Goal: Task Accomplishment & Management: Use online tool/utility

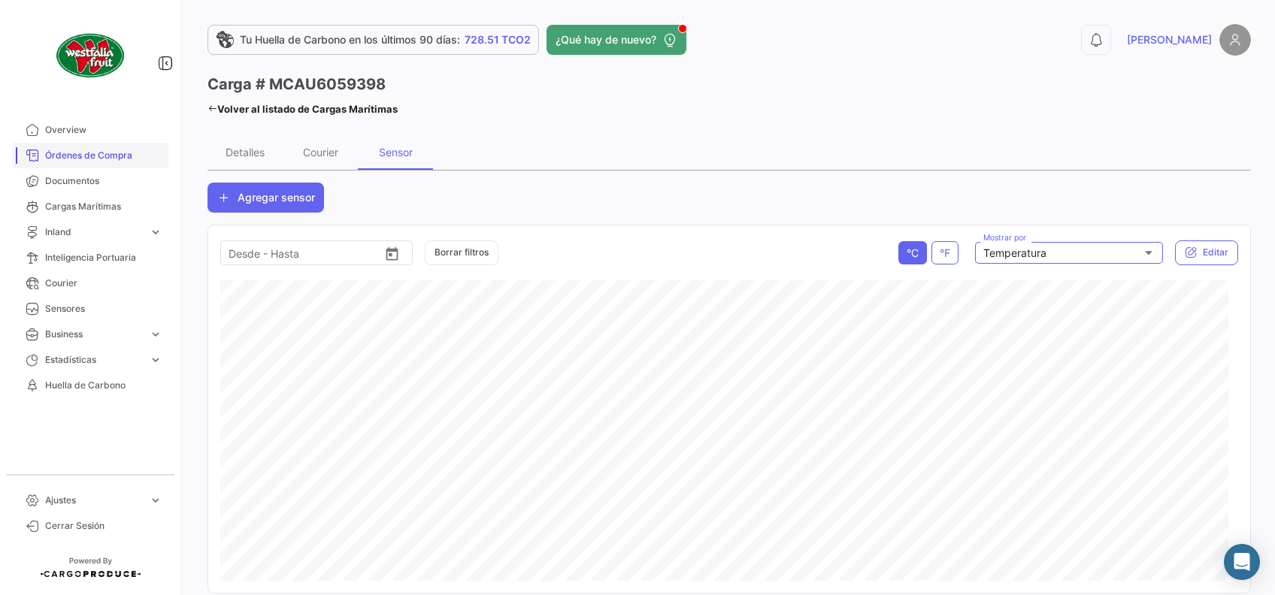
click at [93, 161] on span "Órdenes de Compra" at bounding box center [103, 156] width 117 height 14
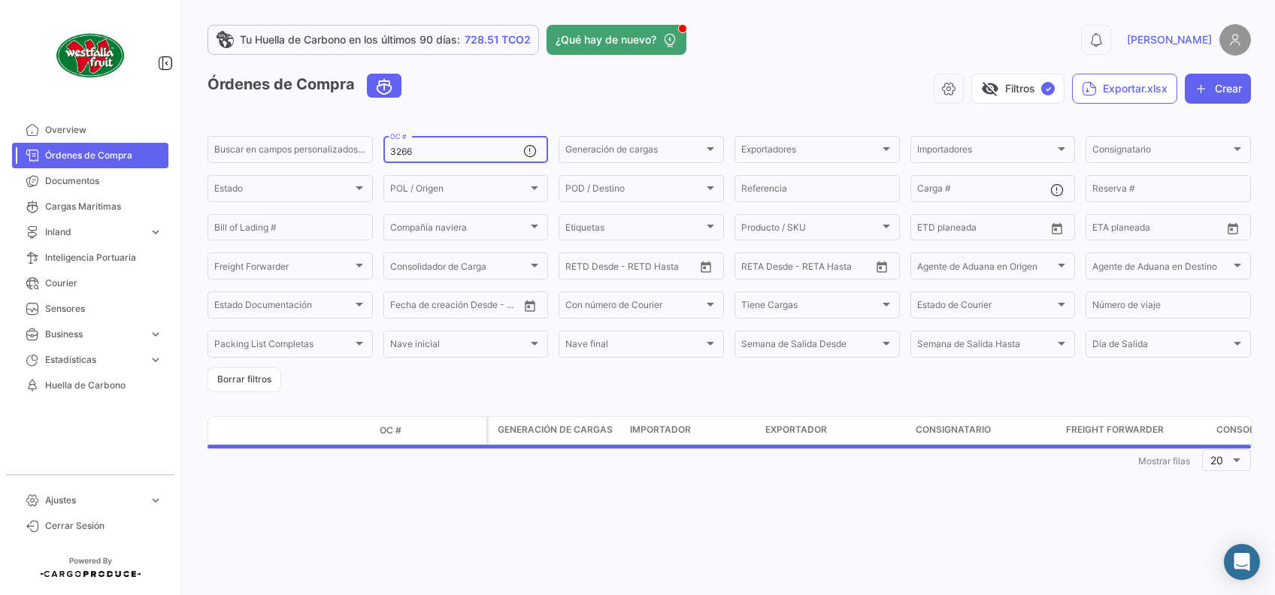
click at [424, 153] on input "3266" at bounding box center [457, 152] width 134 height 11
type input "3007"
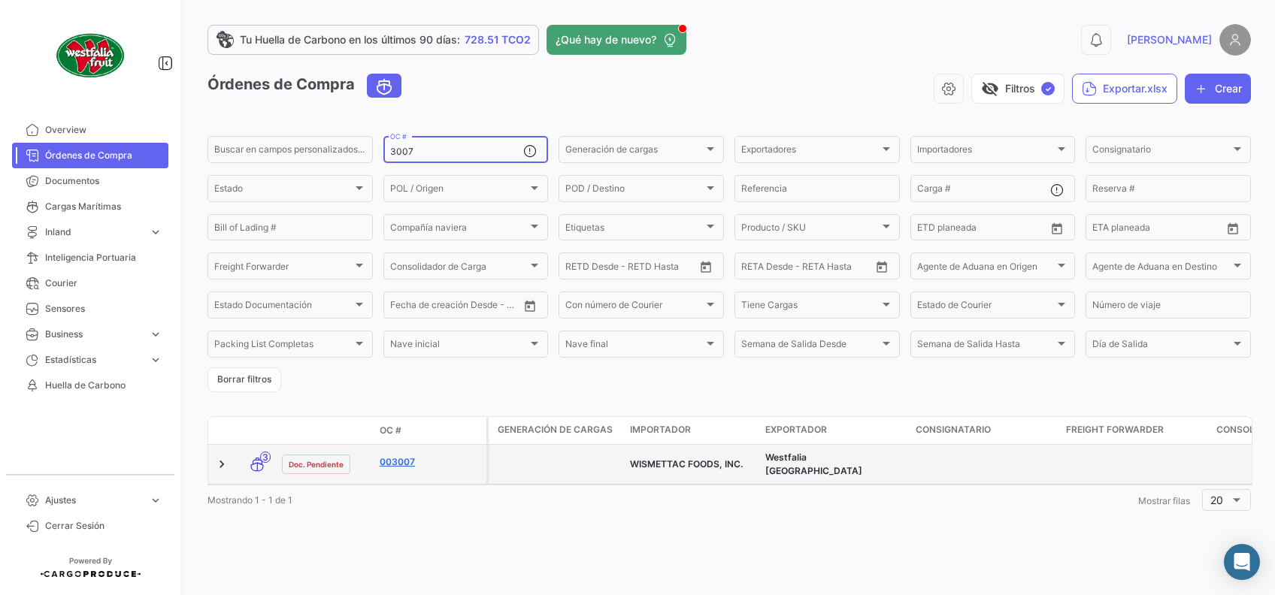
click at [407, 465] on link "003007" at bounding box center [430, 463] width 101 height 14
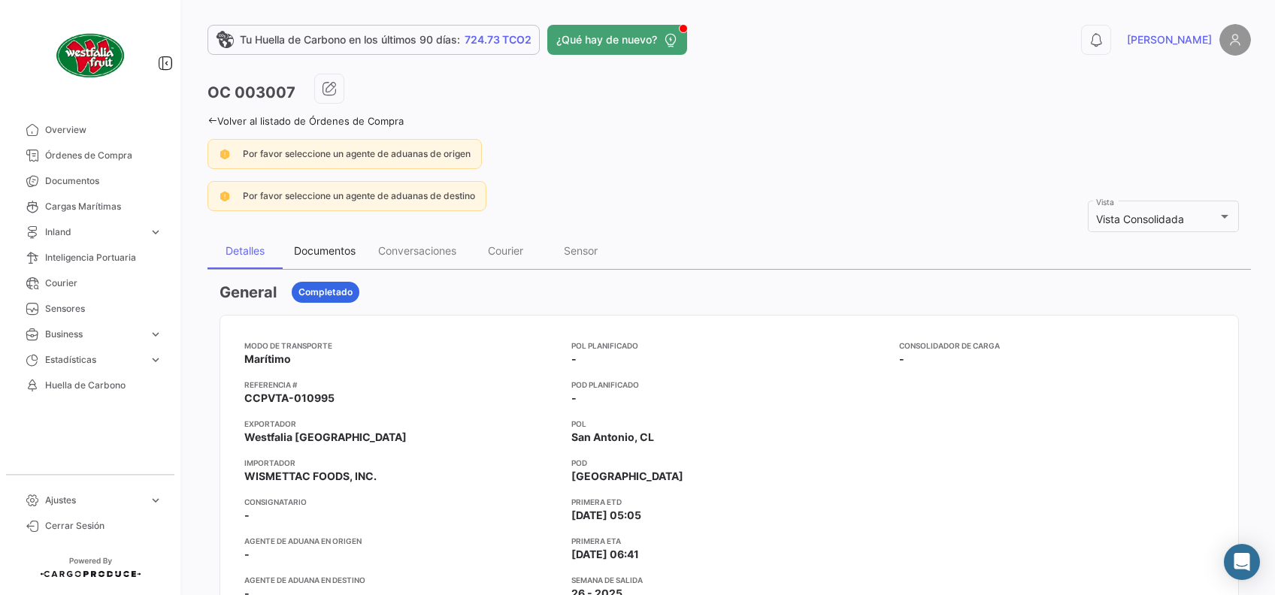
click at [336, 248] on div "Documentos" at bounding box center [325, 250] width 62 height 13
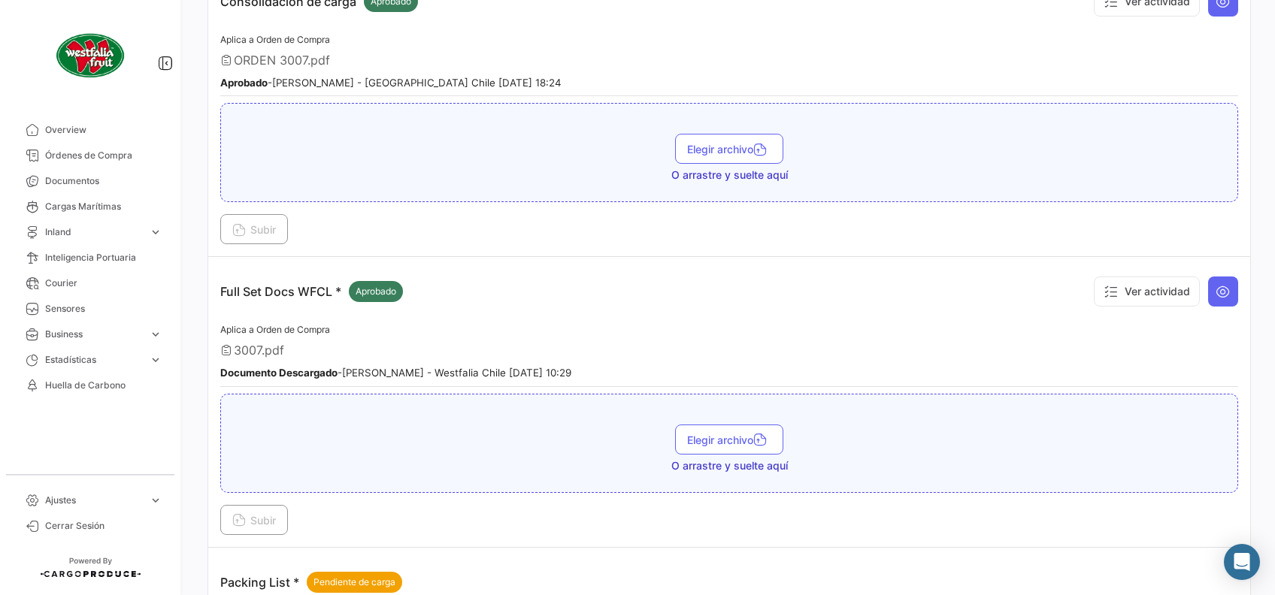
scroll to position [601, 0]
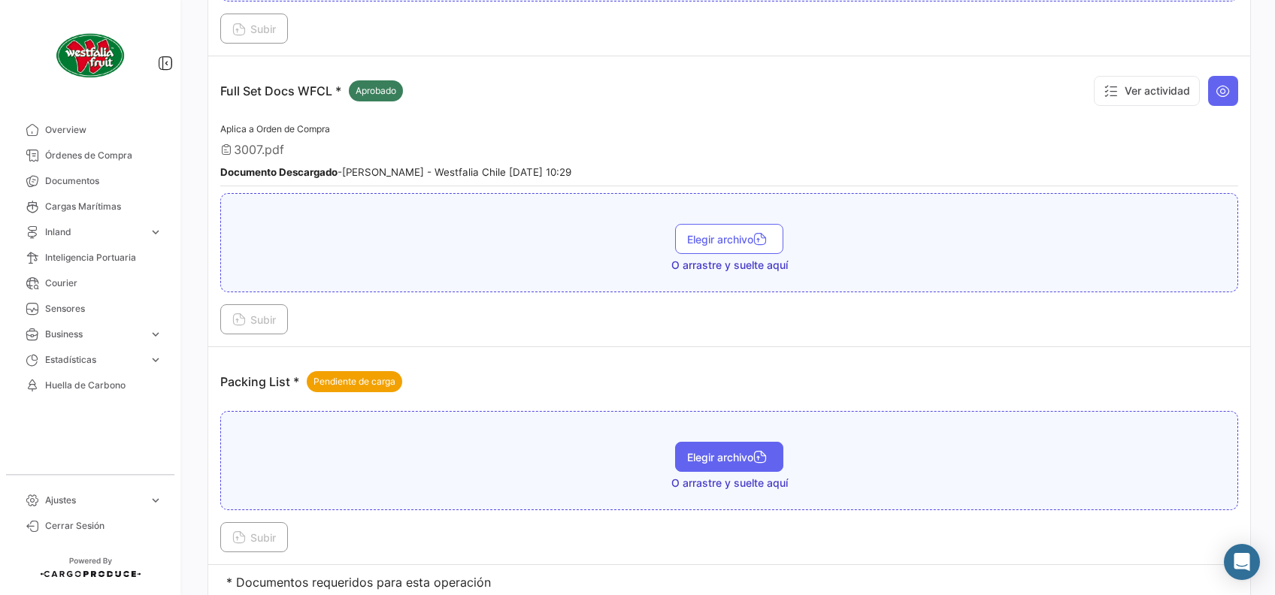
click at [723, 451] on span "Elegir archivo" at bounding box center [729, 457] width 84 height 13
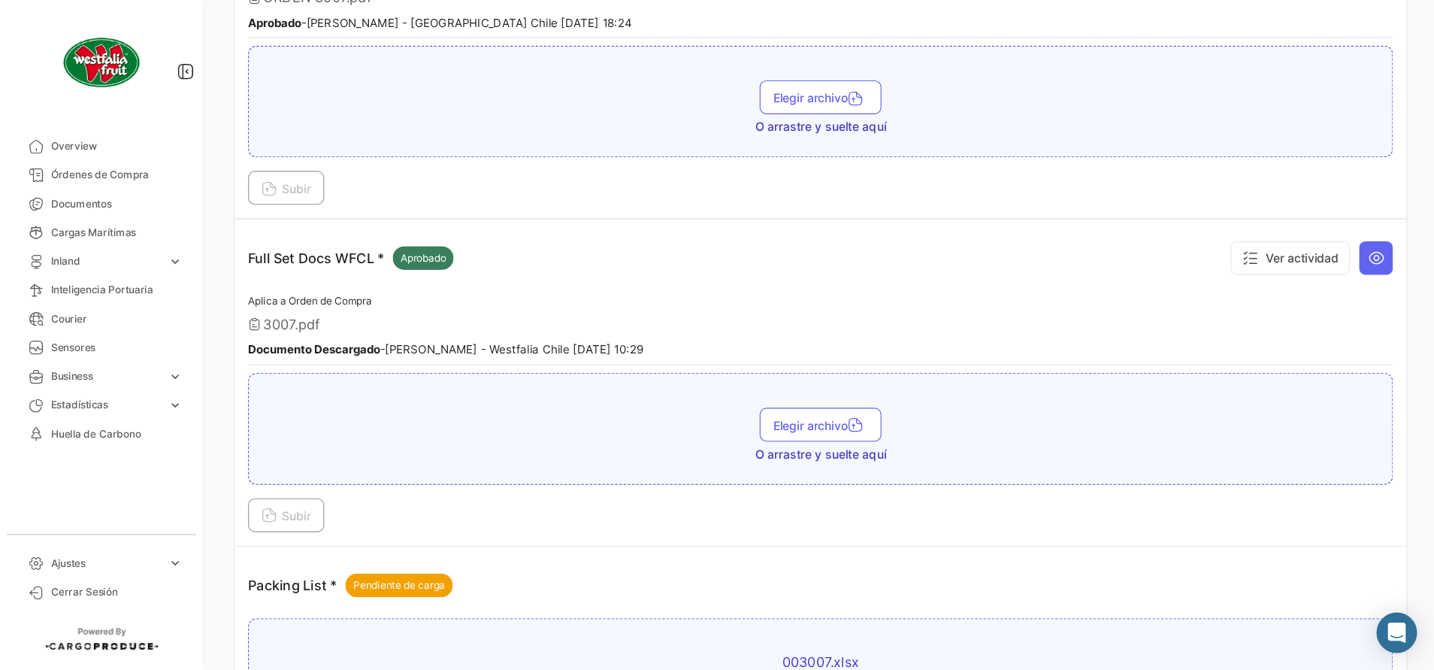
scroll to position [647, 0]
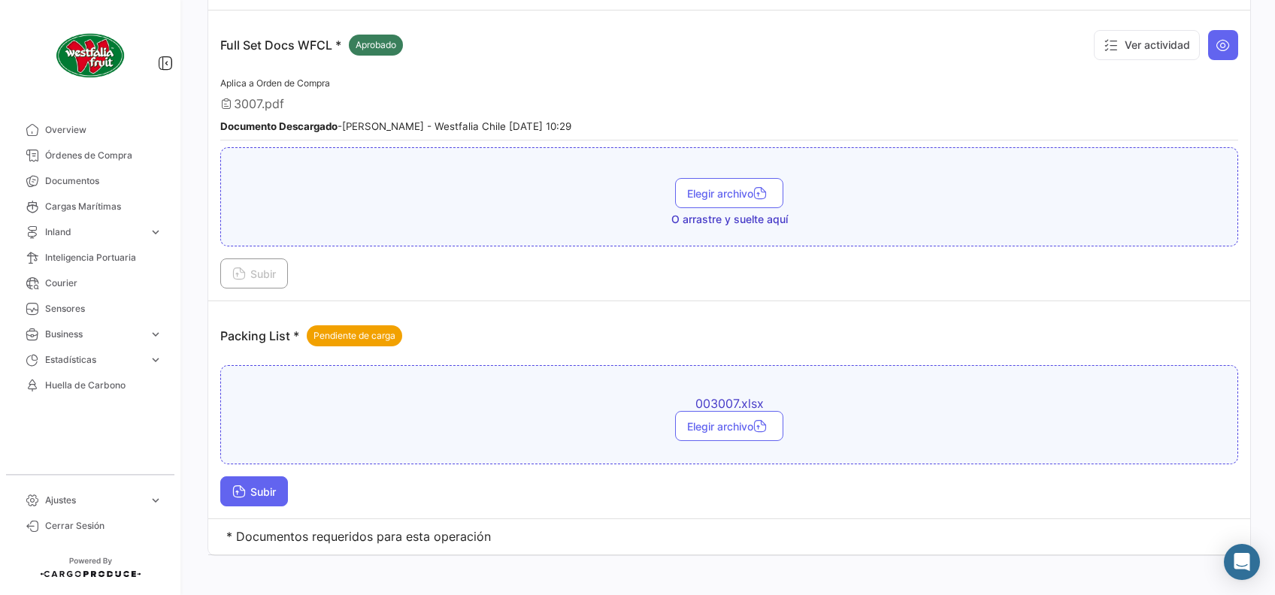
click at [275, 486] on span "Subir" at bounding box center [254, 492] width 44 height 13
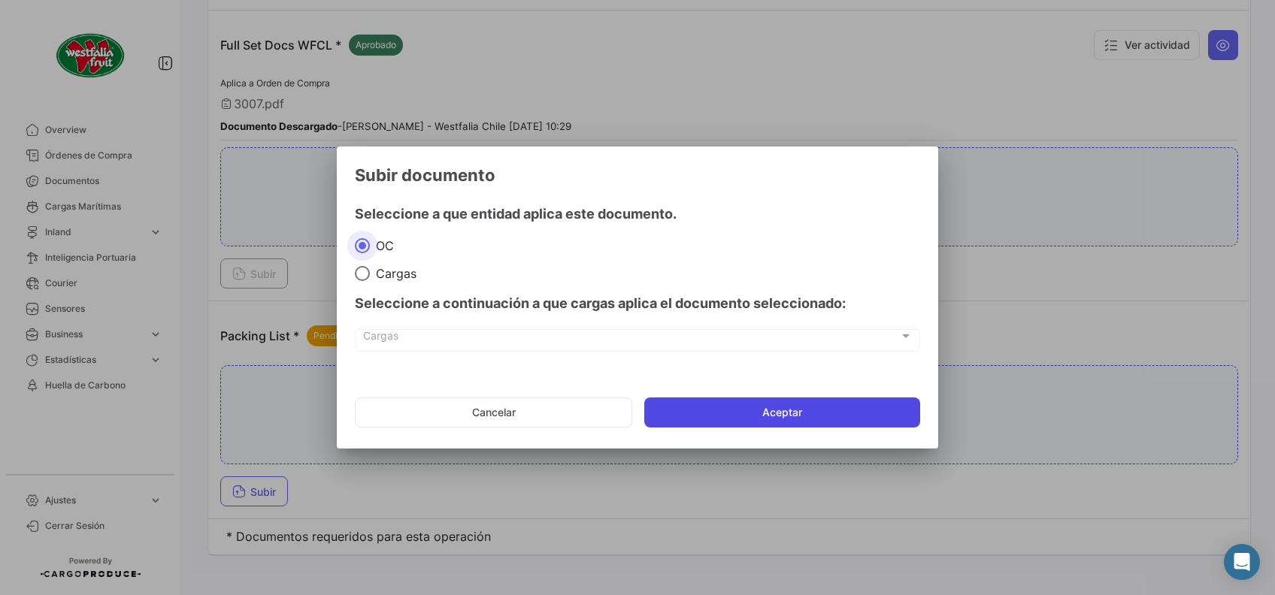
click at [795, 415] on button "Aceptar" at bounding box center [782, 413] width 276 height 30
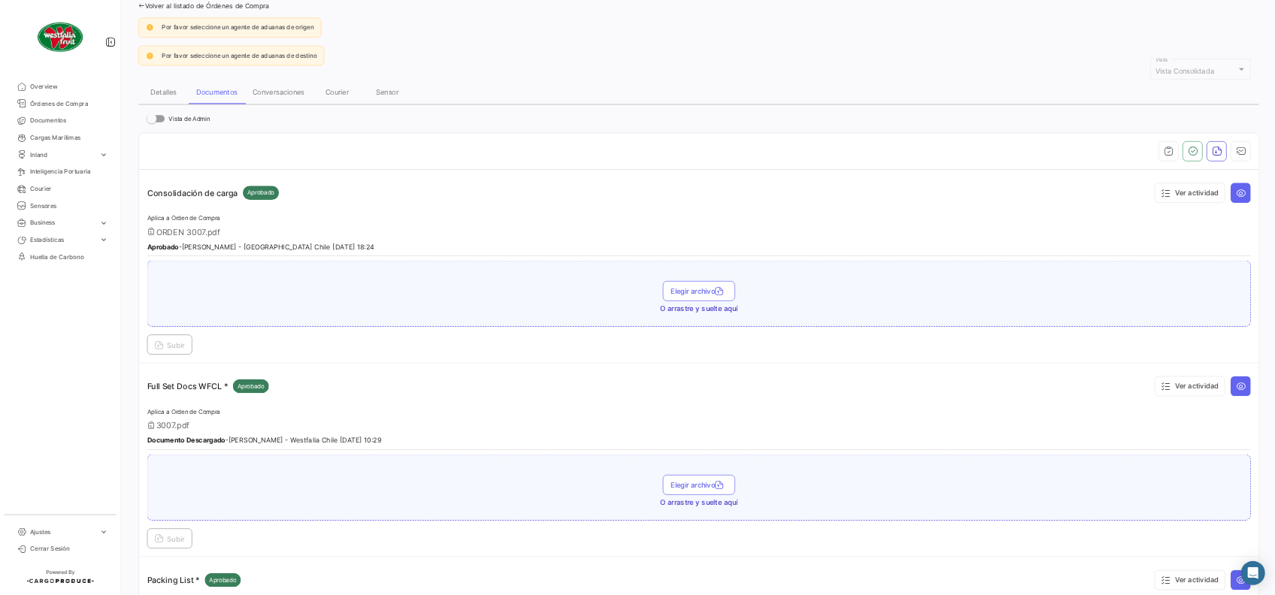
scroll to position [0, 0]
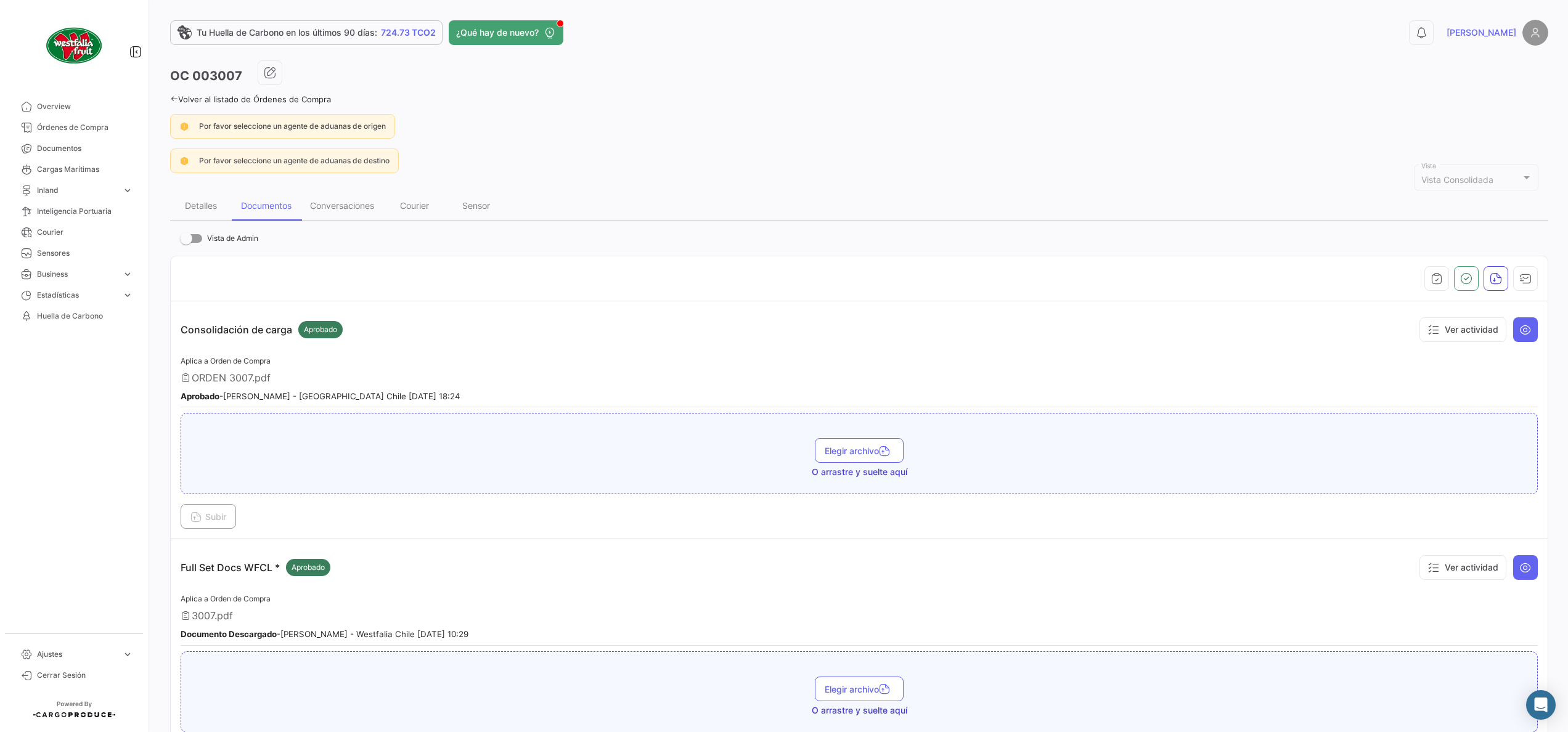
click at [172, 95] on icon at bounding box center [174, 99] width 8 height 8
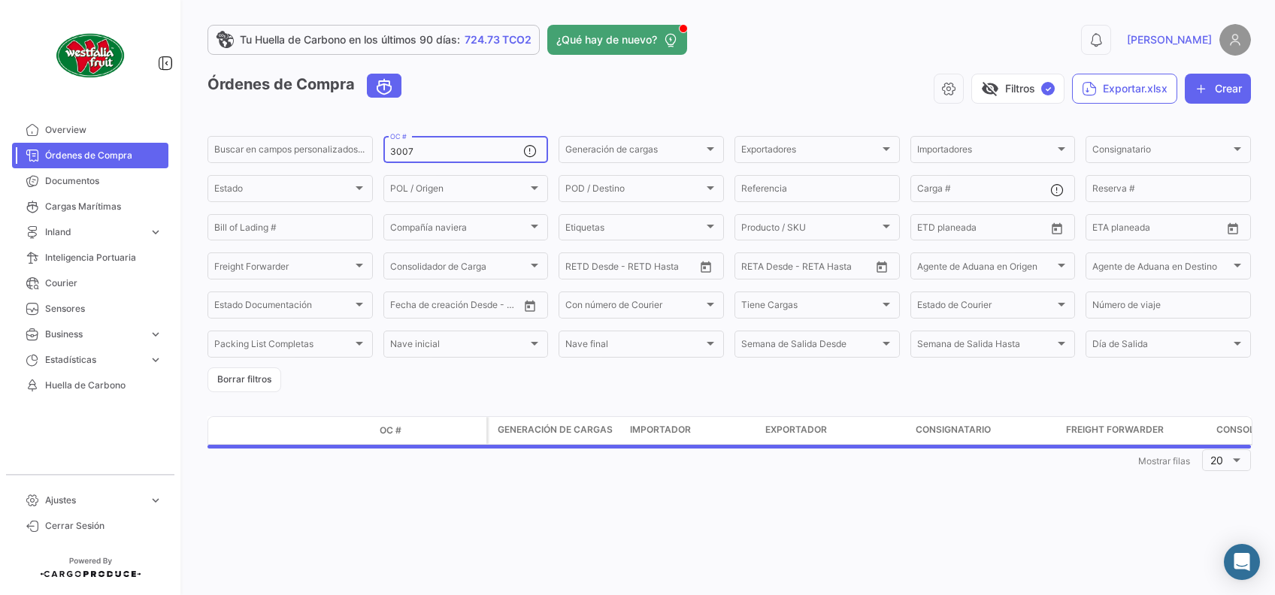
click at [477, 142] on div "3007 OC #" at bounding box center [457, 148] width 134 height 29
click at [480, 149] on input "3007" at bounding box center [457, 152] width 134 height 11
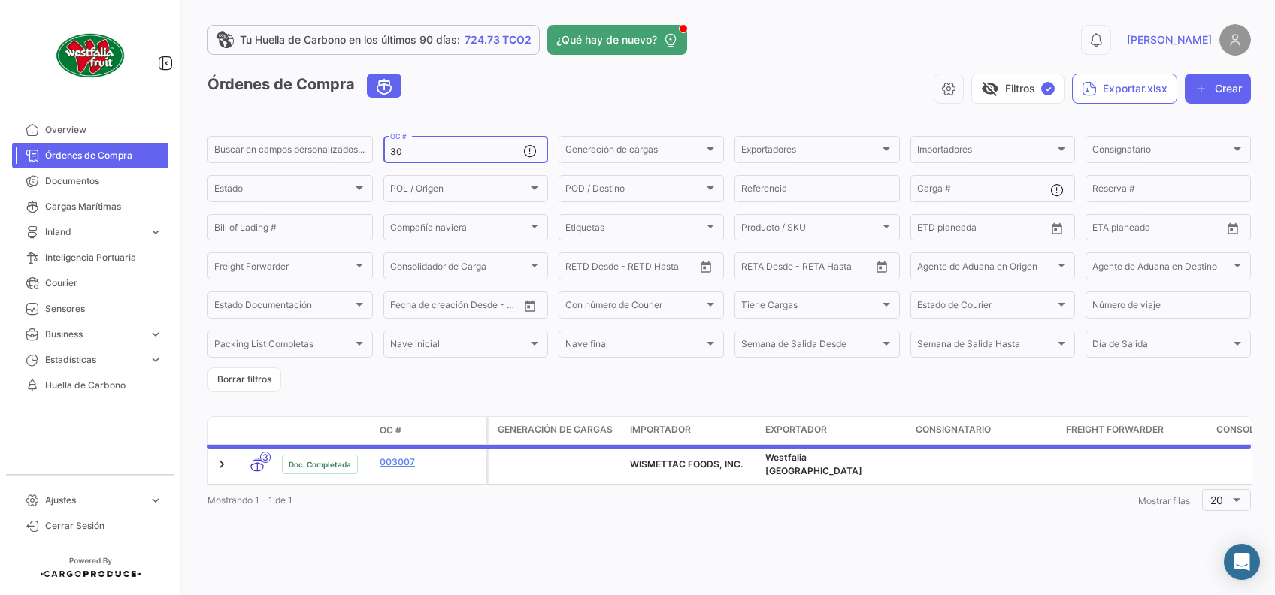
type input "3"
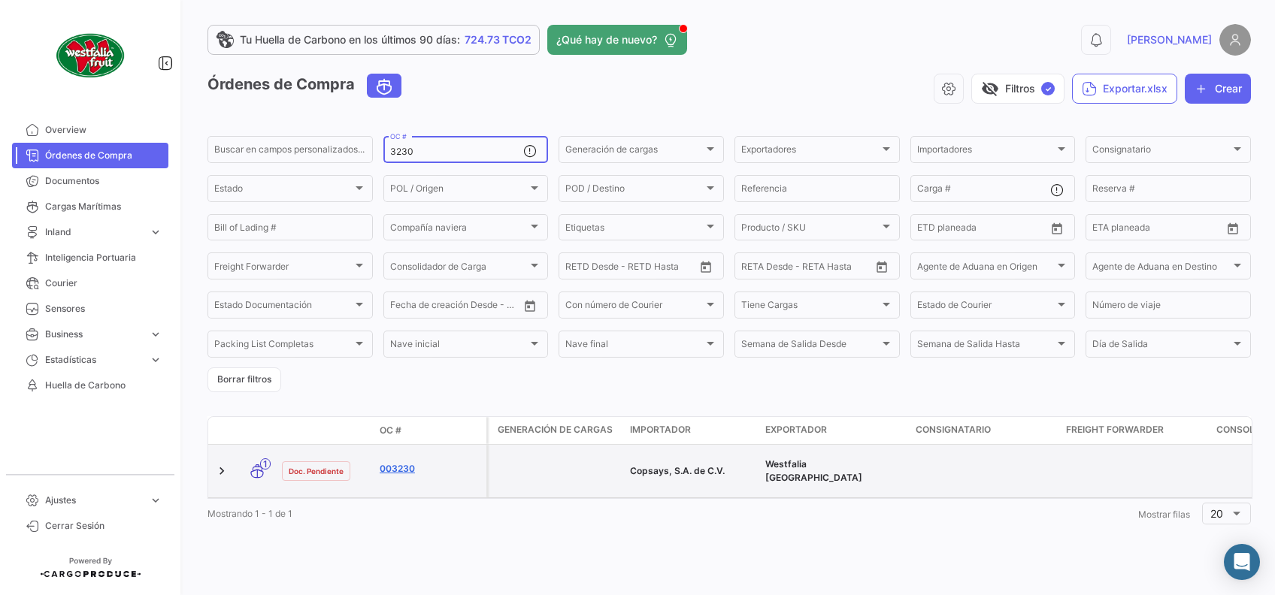
type input "3230"
click at [404, 464] on link "003230" at bounding box center [430, 469] width 101 height 14
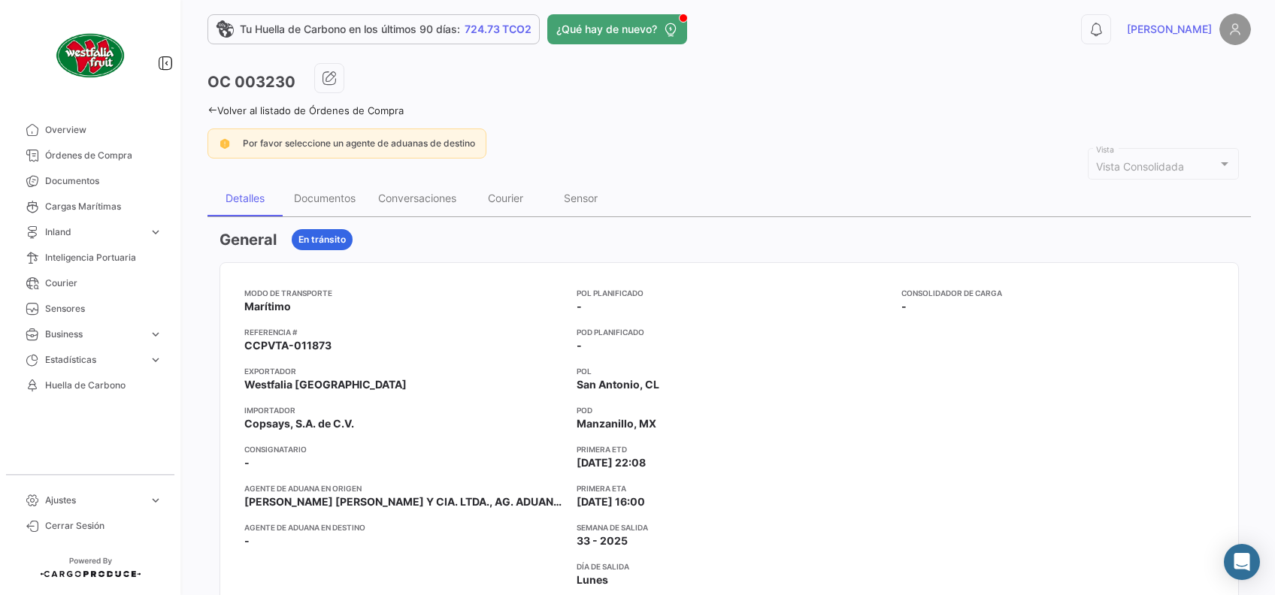
scroll to position [8, 0]
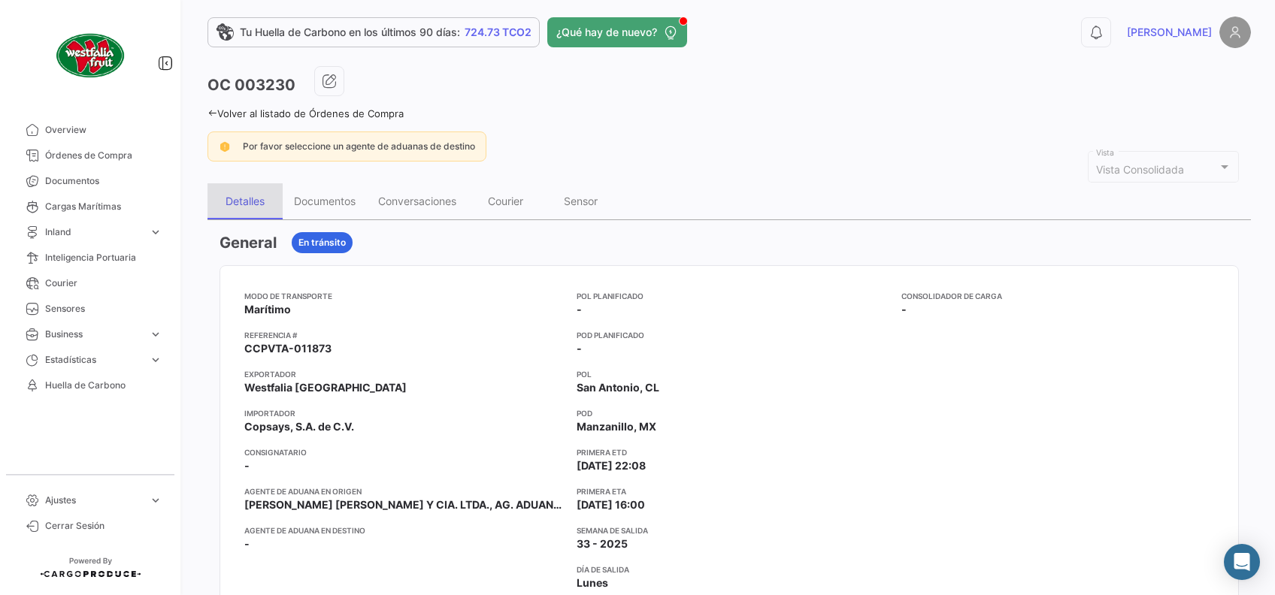
click at [247, 201] on div "Detalles" at bounding box center [245, 201] width 39 height 13
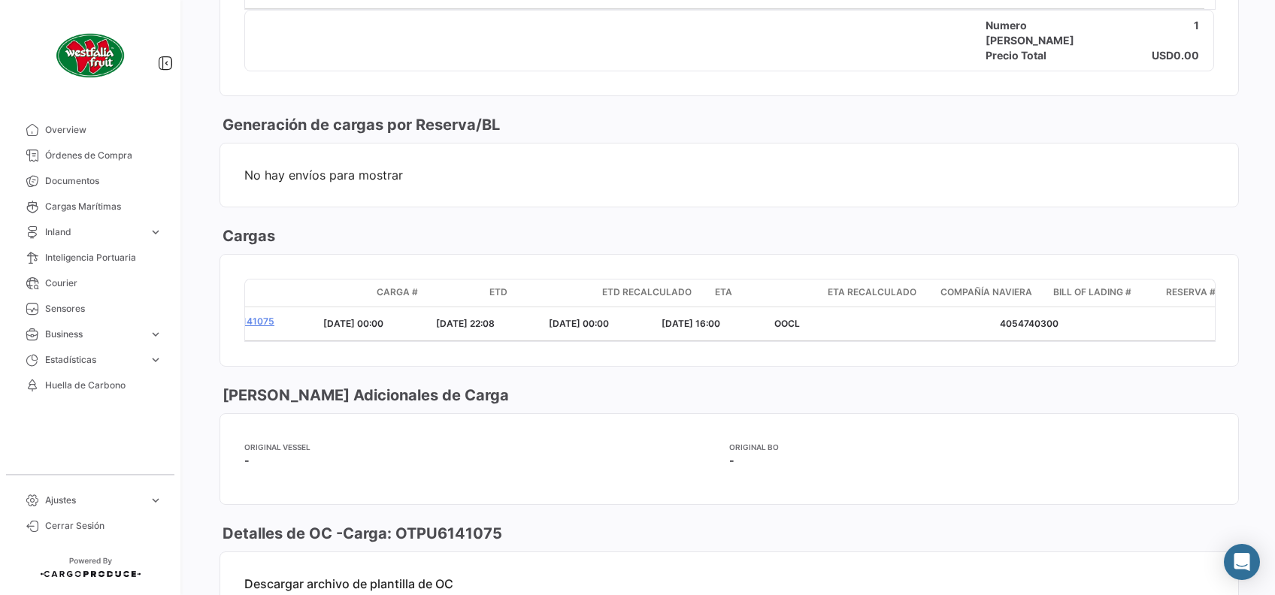
scroll to position [0, 0]
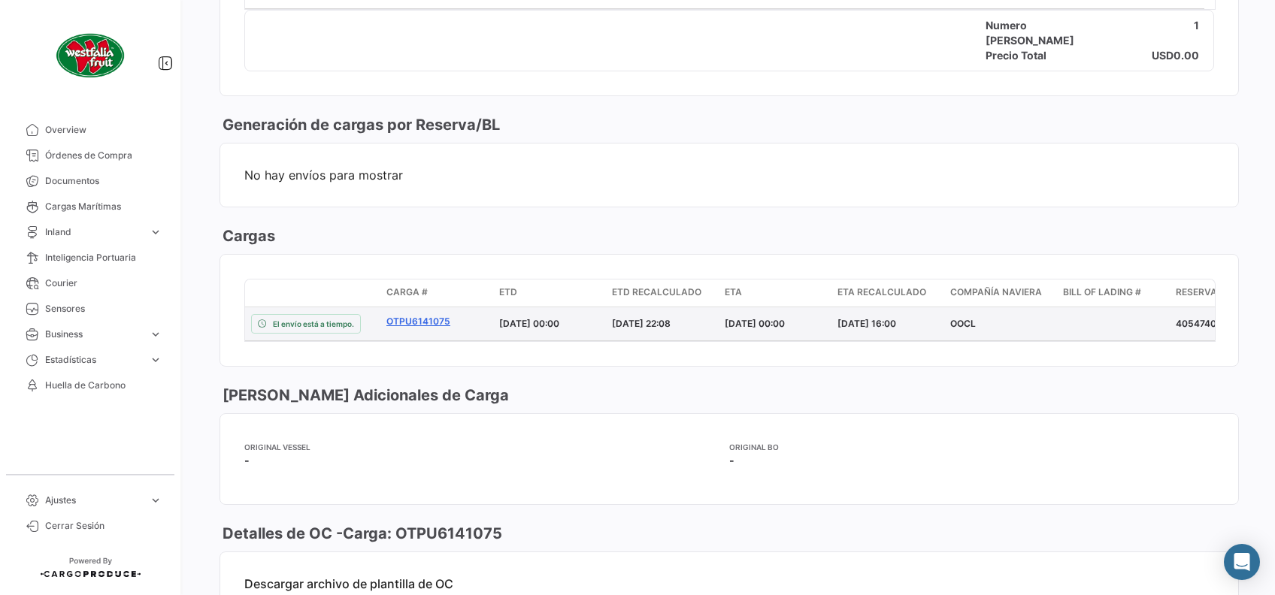
click at [409, 316] on link "OTPU6141075" at bounding box center [436, 322] width 101 height 14
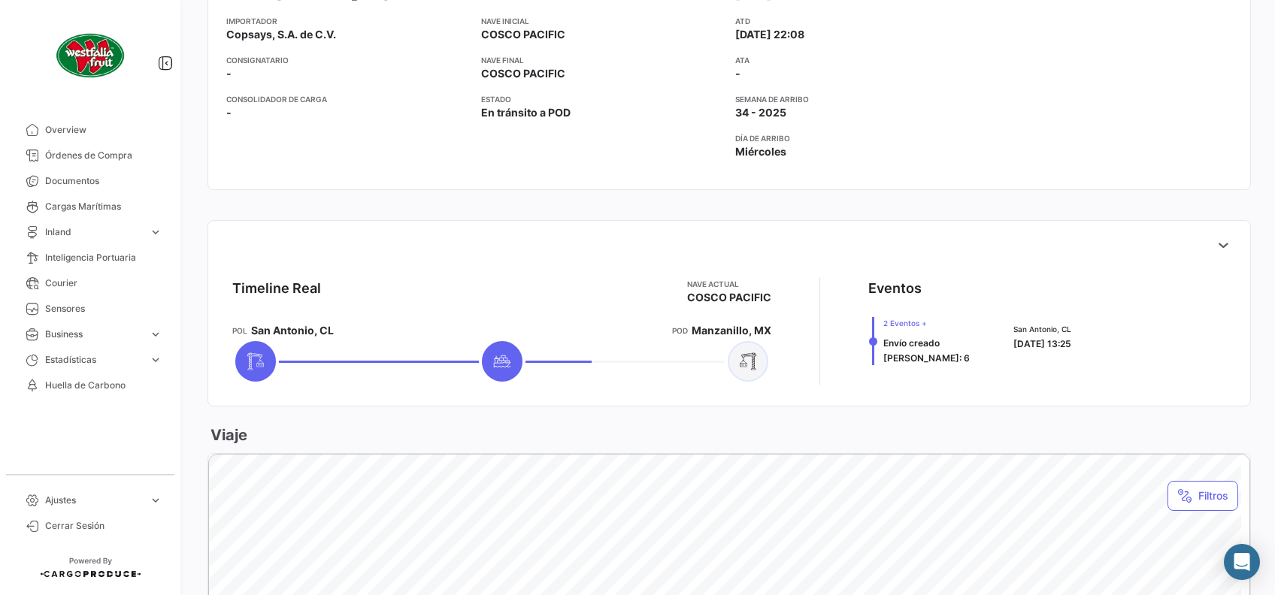
scroll to position [401, 0]
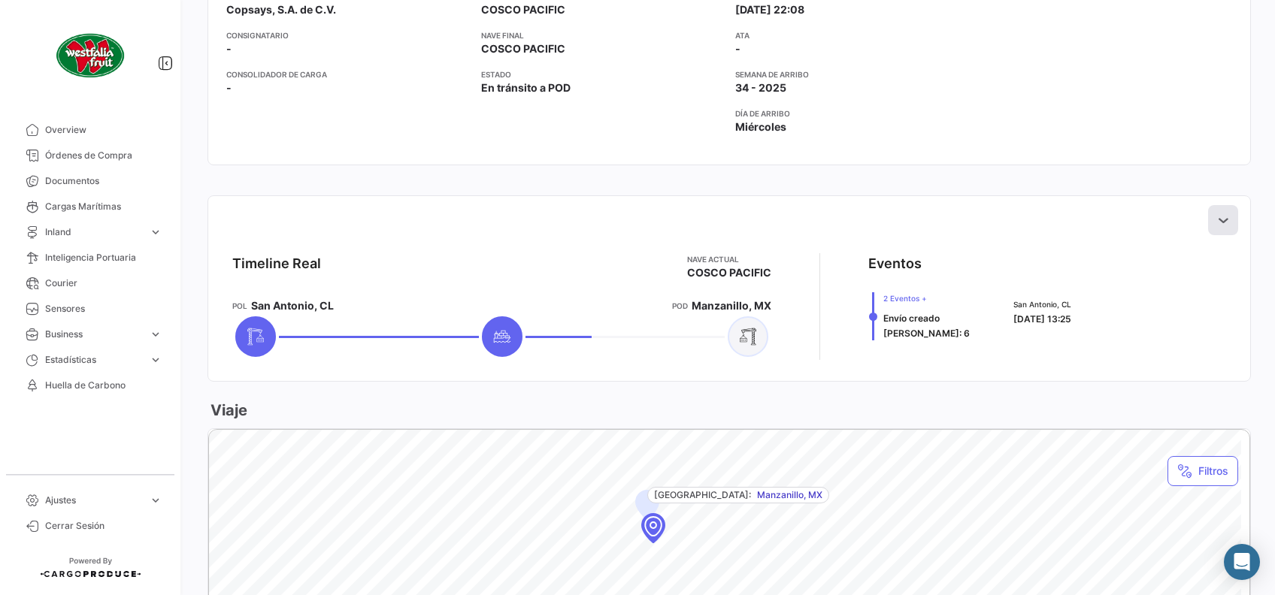
click at [1219, 214] on icon at bounding box center [1223, 220] width 15 height 15
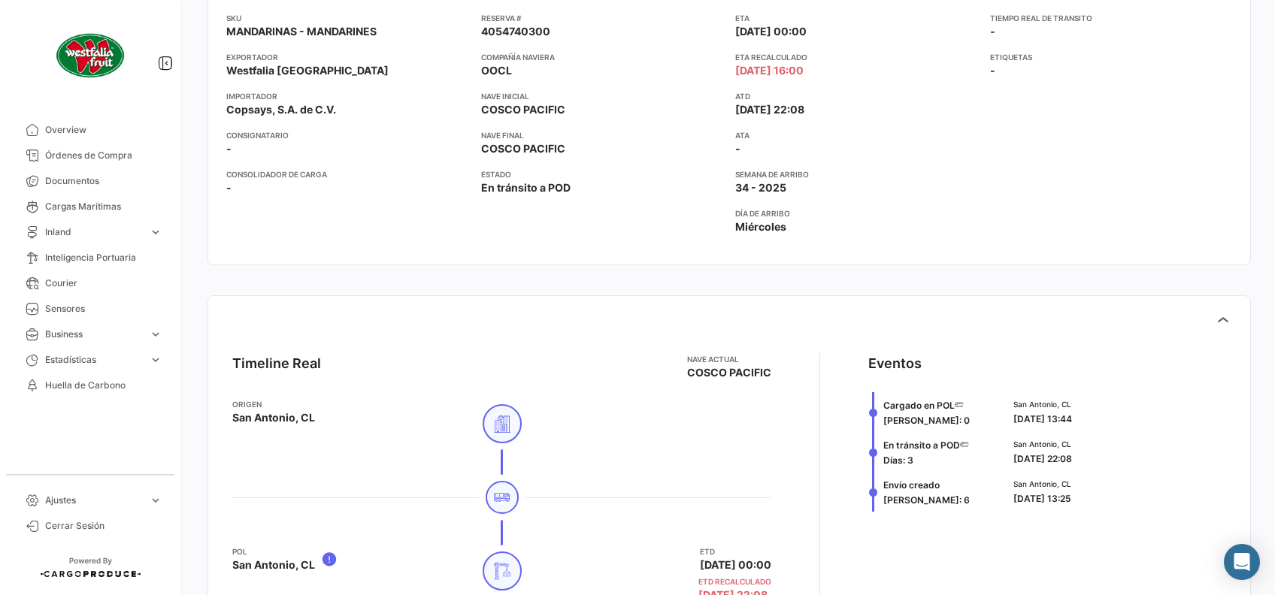
scroll to position [0, 0]
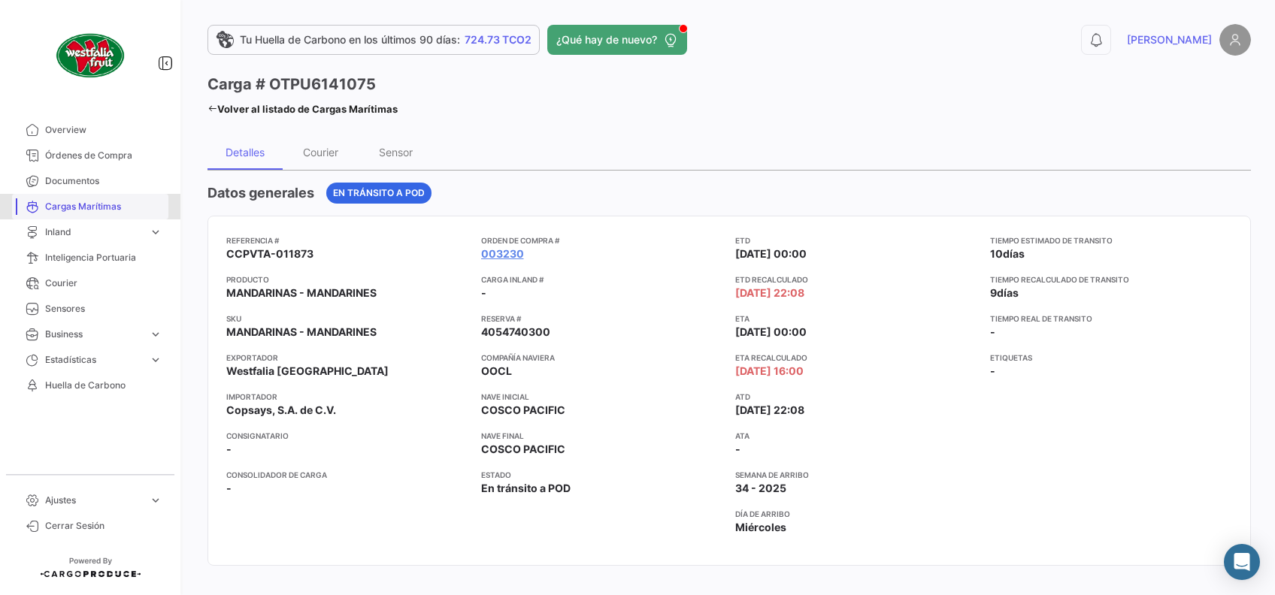
click at [80, 200] on span "Cargas Marítimas" at bounding box center [103, 207] width 117 height 14
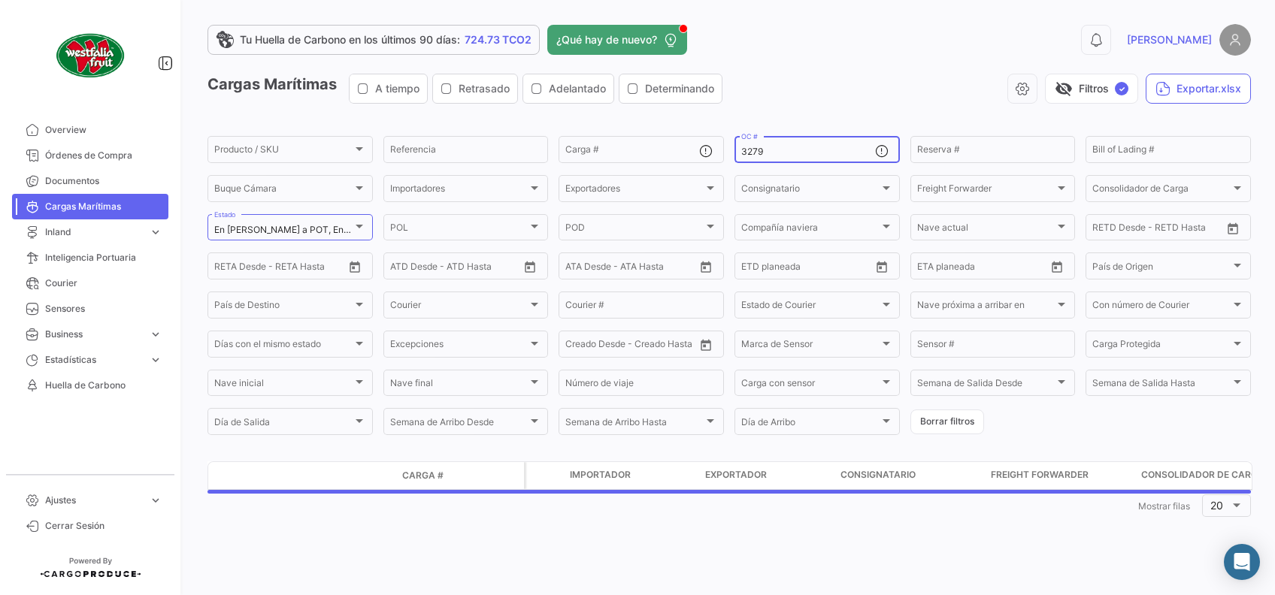
click at [809, 151] on input "3279" at bounding box center [808, 152] width 134 height 11
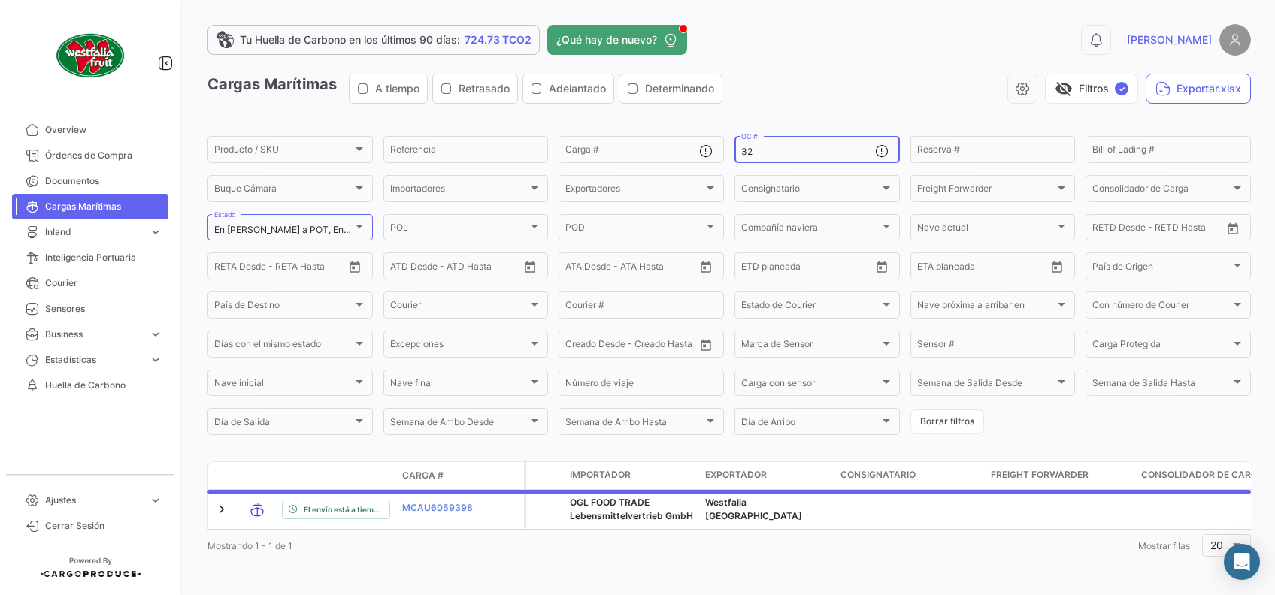
type input "3"
click at [837, 81] on div "visibility_off Filtros ✓ Exportar.xlsx" at bounding box center [992, 89] width 516 height 30
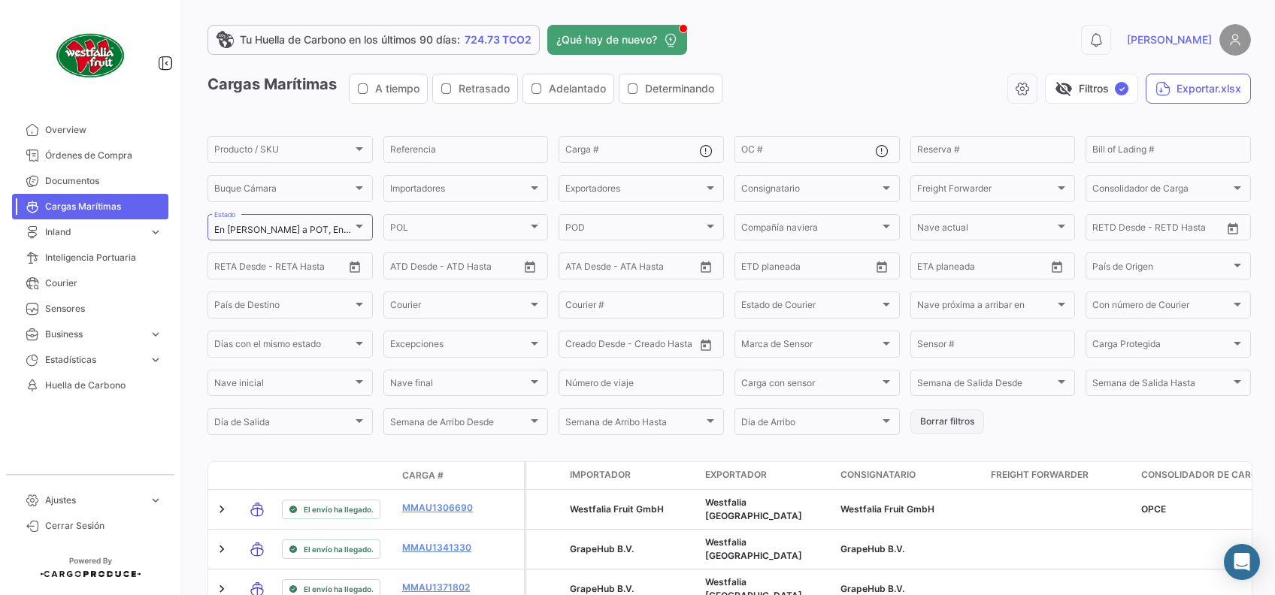
click at [934, 427] on button "Borrar filtros" at bounding box center [947, 422] width 74 height 25
click at [361, 228] on div at bounding box center [360, 227] width 8 height 4
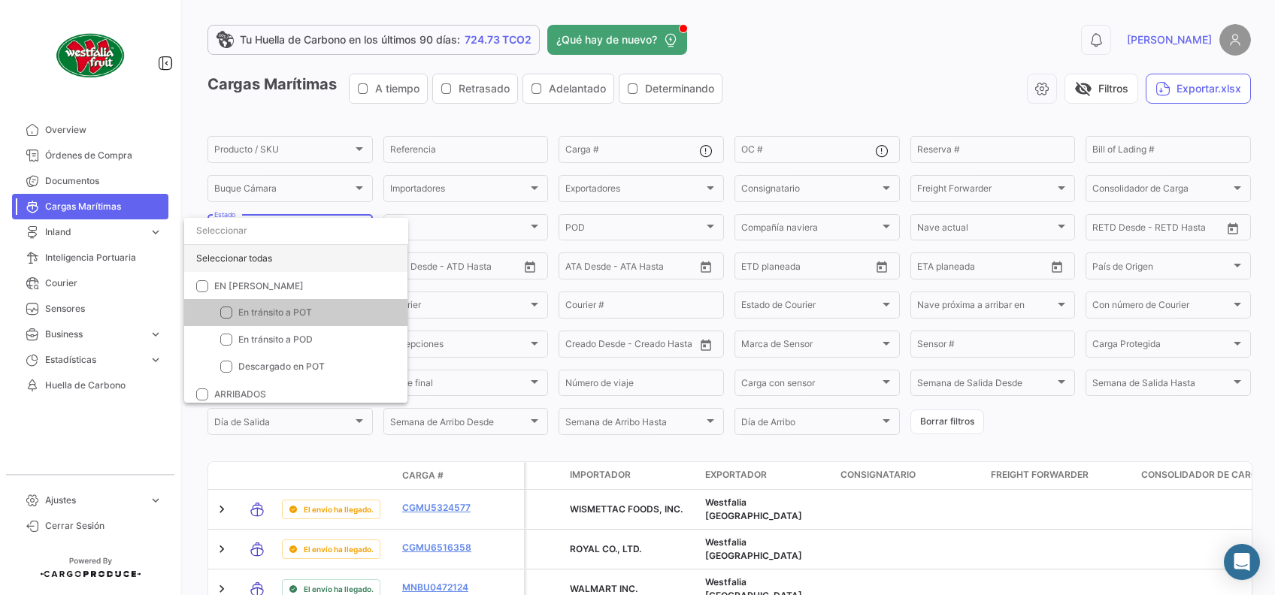
click at [229, 265] on div "Seleccionar todas" at bounding box center [295, 258] width 223 height 27
checkbox input "true"
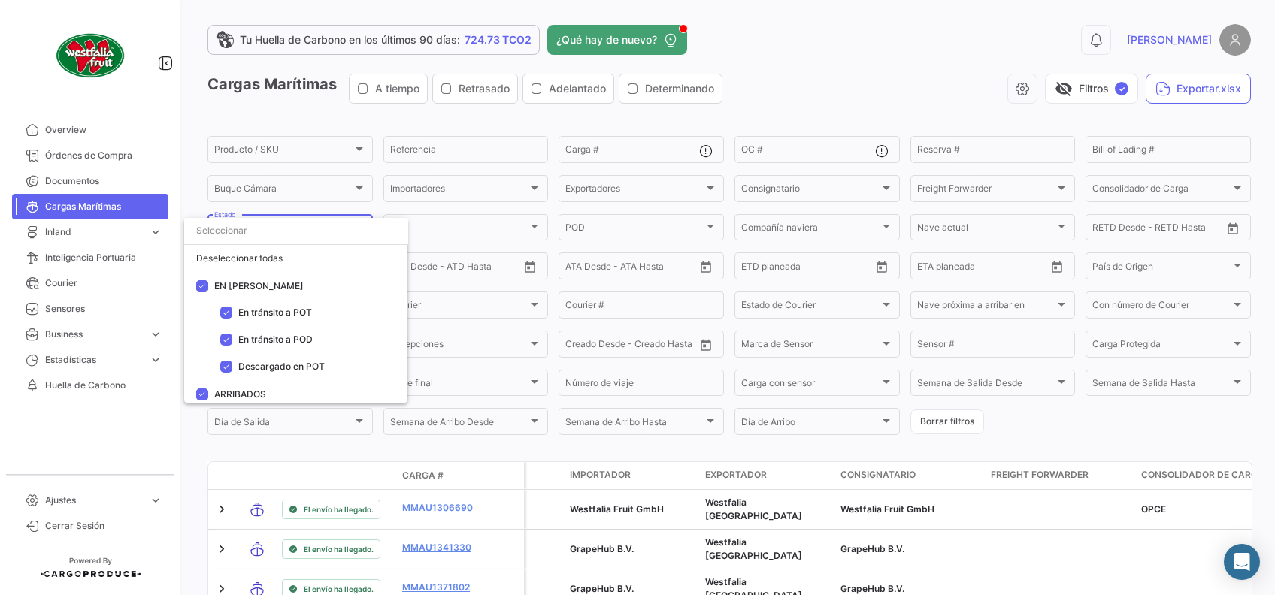
click at [857, 88] on div at bounding box center [637, 297] width 1275 height 595
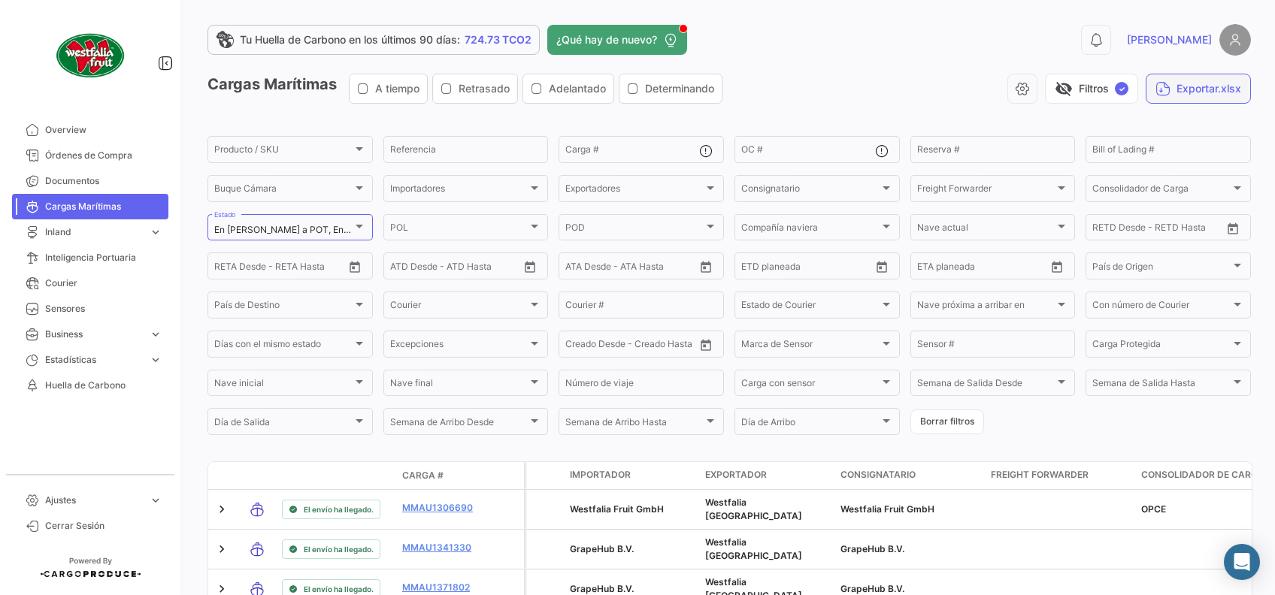
click at [1187, 87] on button "Exportar.xlsx" at bounding box center [1198, 89] width 105 height 30
click at [643, 152] on input "Carga #" at bounding box center [632, 152] width 134 height 11
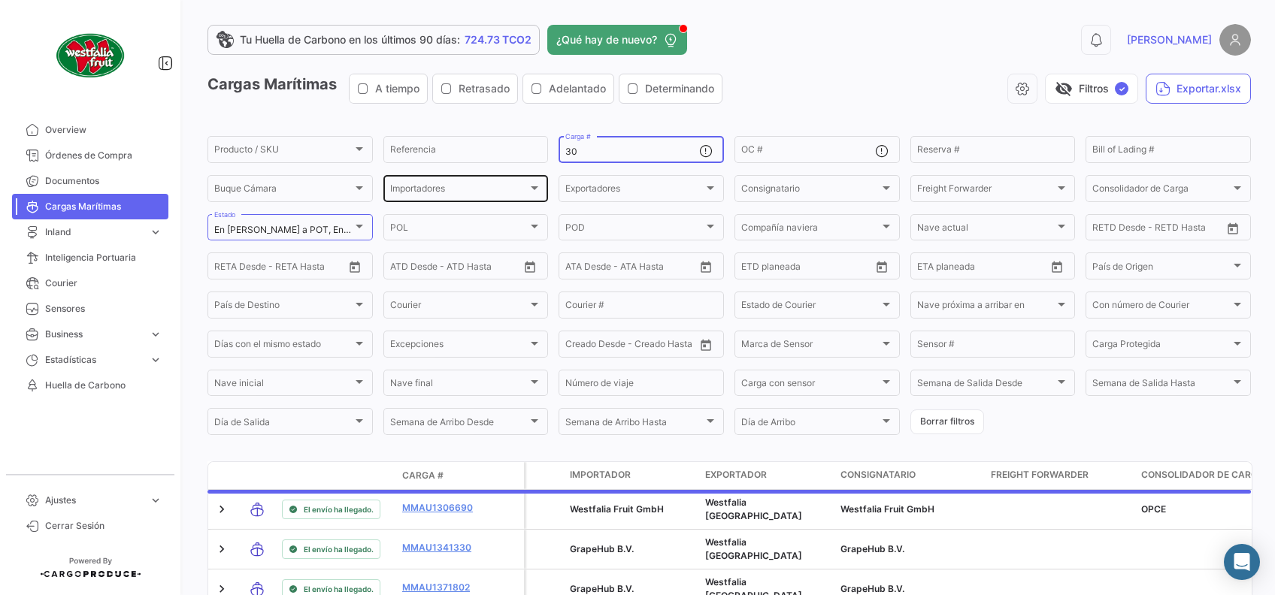
type input "3"
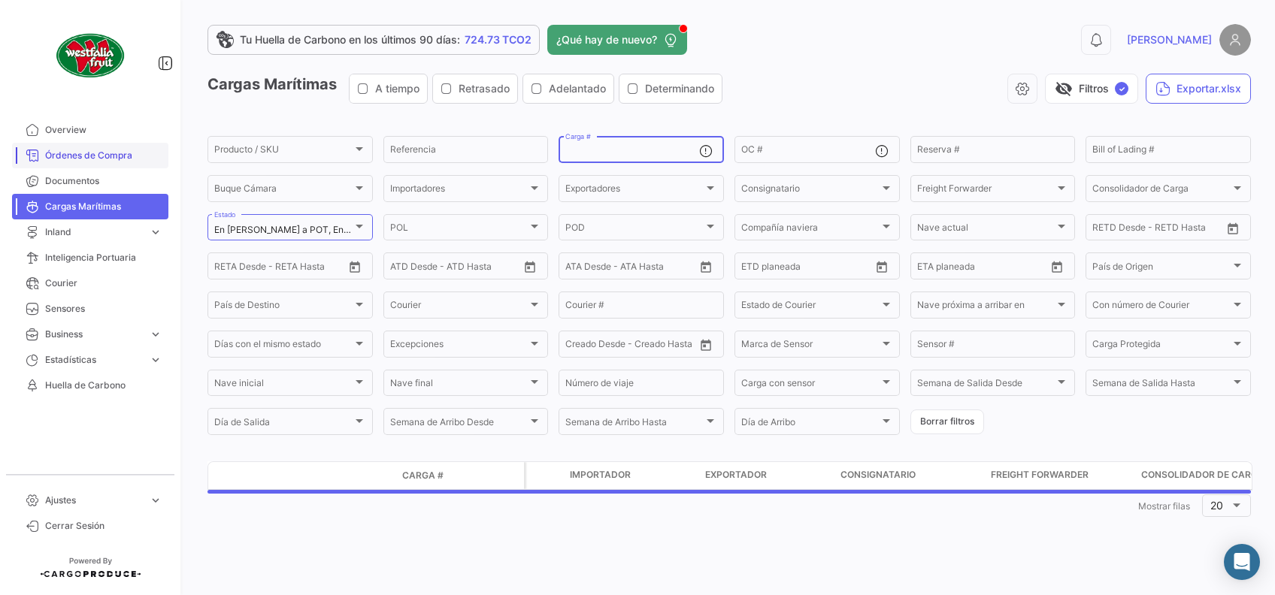
click at [144, 150] on span "Órdenes de Compra" at bounding box center [103, 156] width 117 height 14
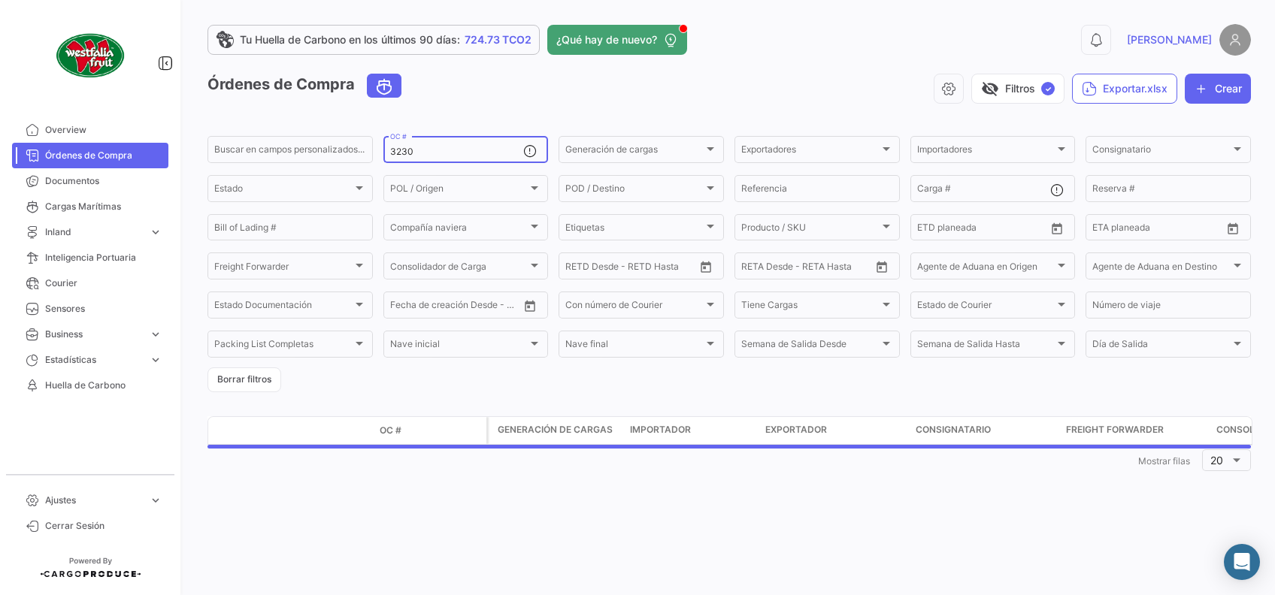
click at [450, 144] on div "3230 OC #" at bounding box center [457, 148] width 134 height 29
type input "3"
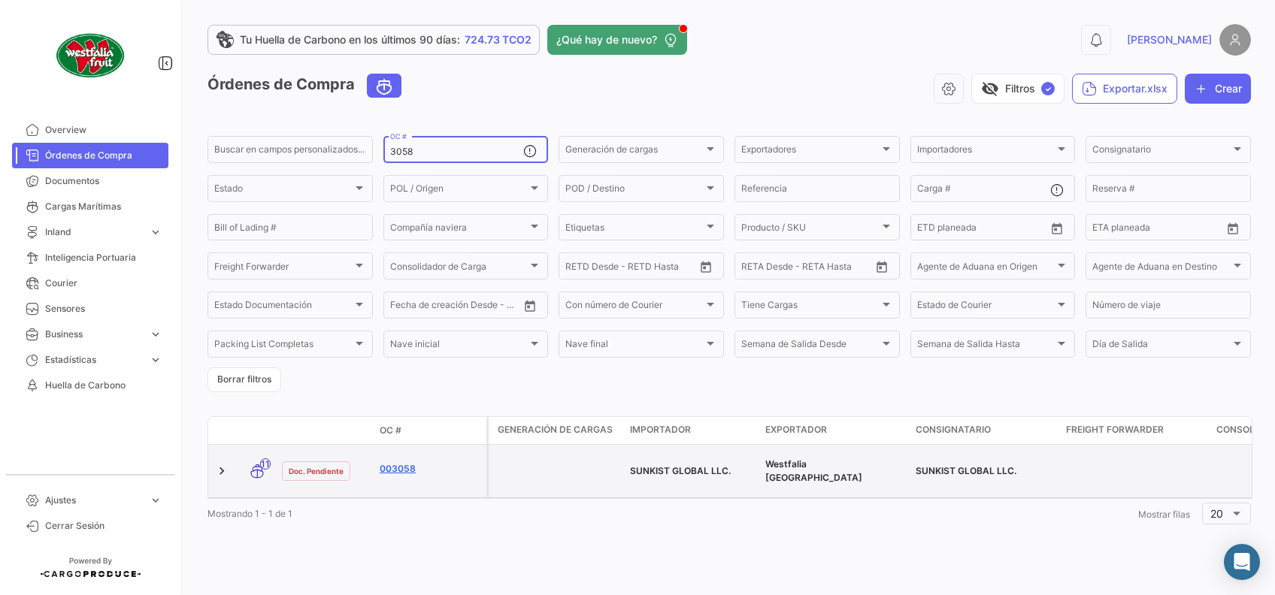
type input "3058"
click at [398, 468] on link "003058" at bounding box center [430, 469] width 101 height 14
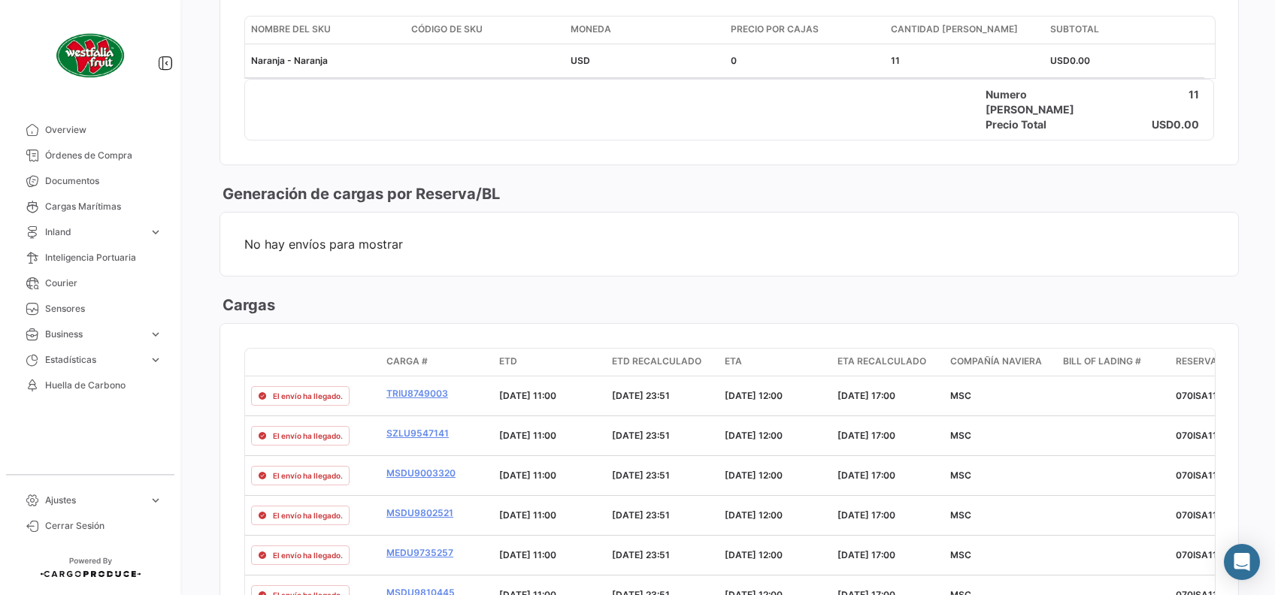
scroll to position [801, 0]
